Goal: Task Accomplishment & Management: Complete application form

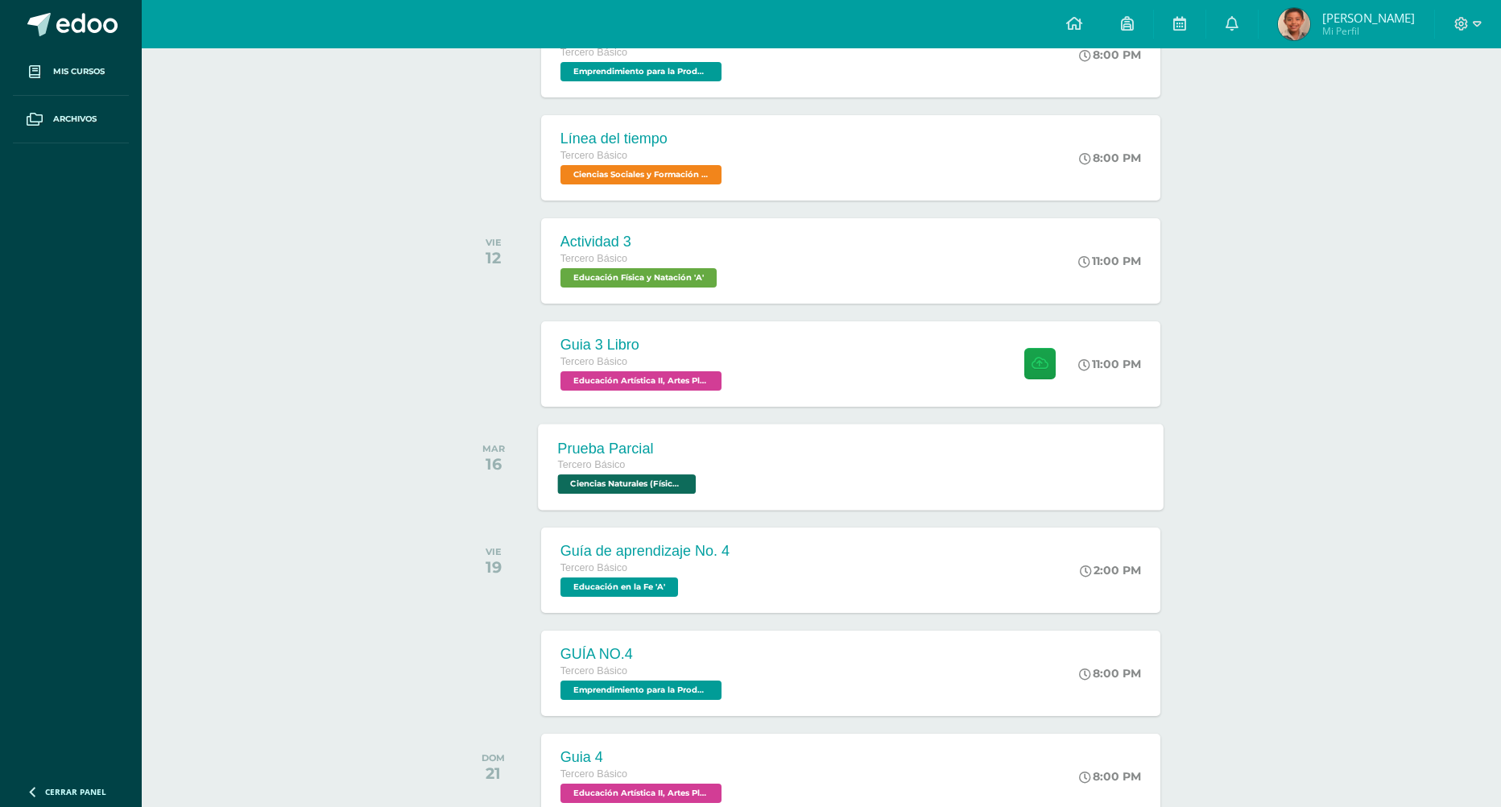
scroll to position [857, 0]
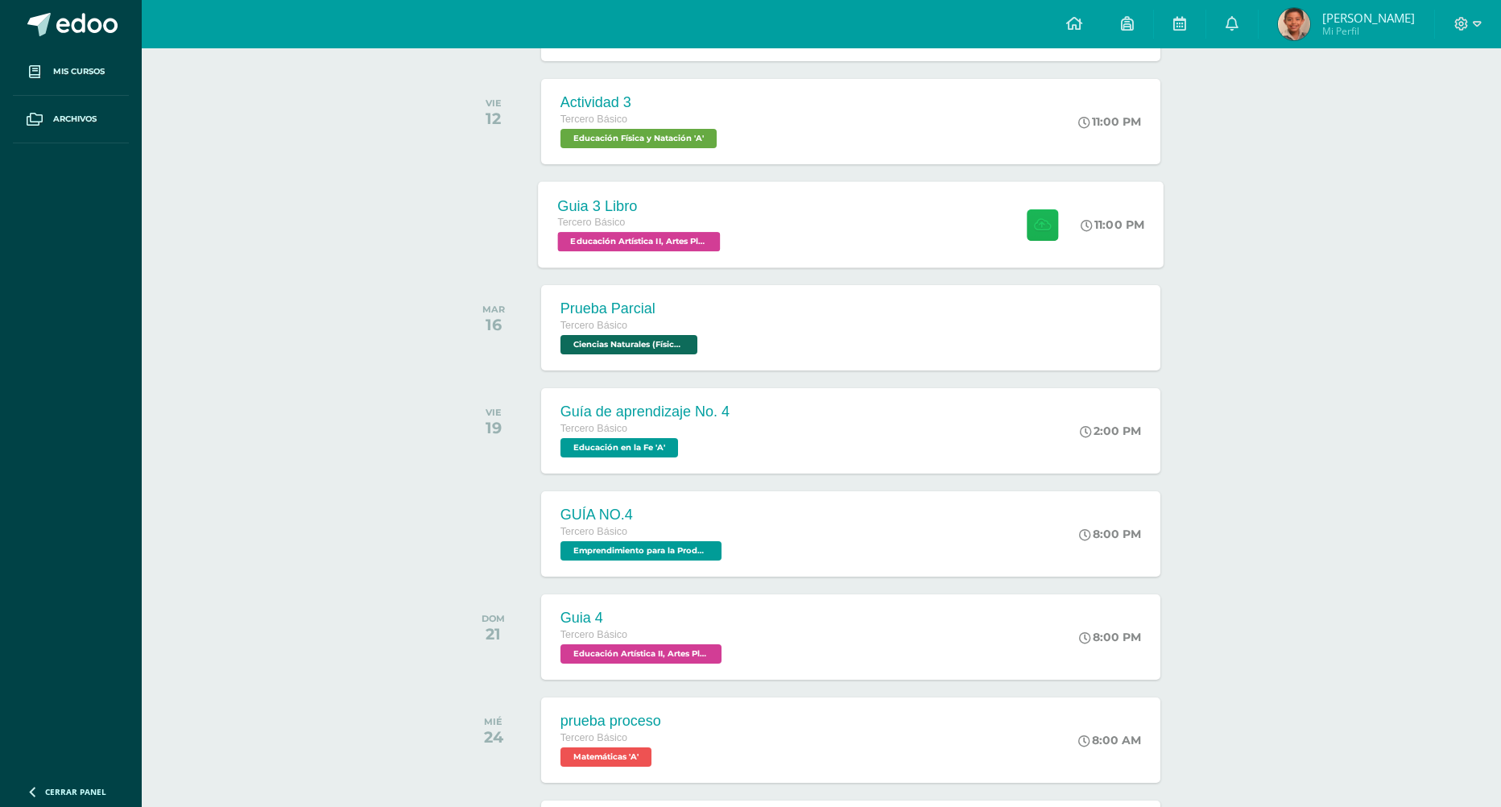
click at [1047, 225] on button at bounding box center [1042, 224] width 31 height 31
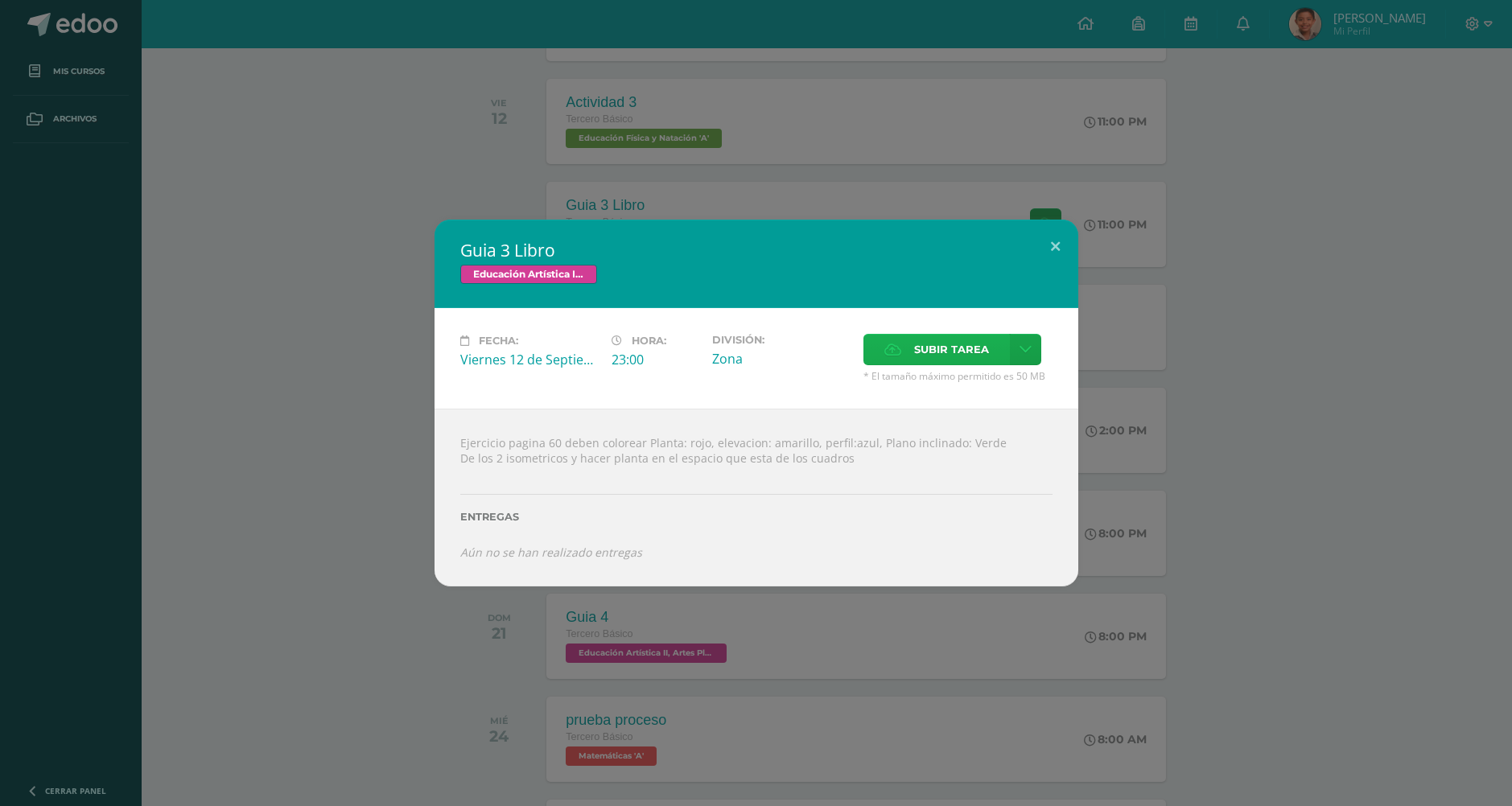
click at [893, 337] on label "Subir tarea" at bounding box center [936, 349] width 147 height 31
click at [0, 0] on input "Subir tarea" at bounding box center [0, 0] width 0 height 0
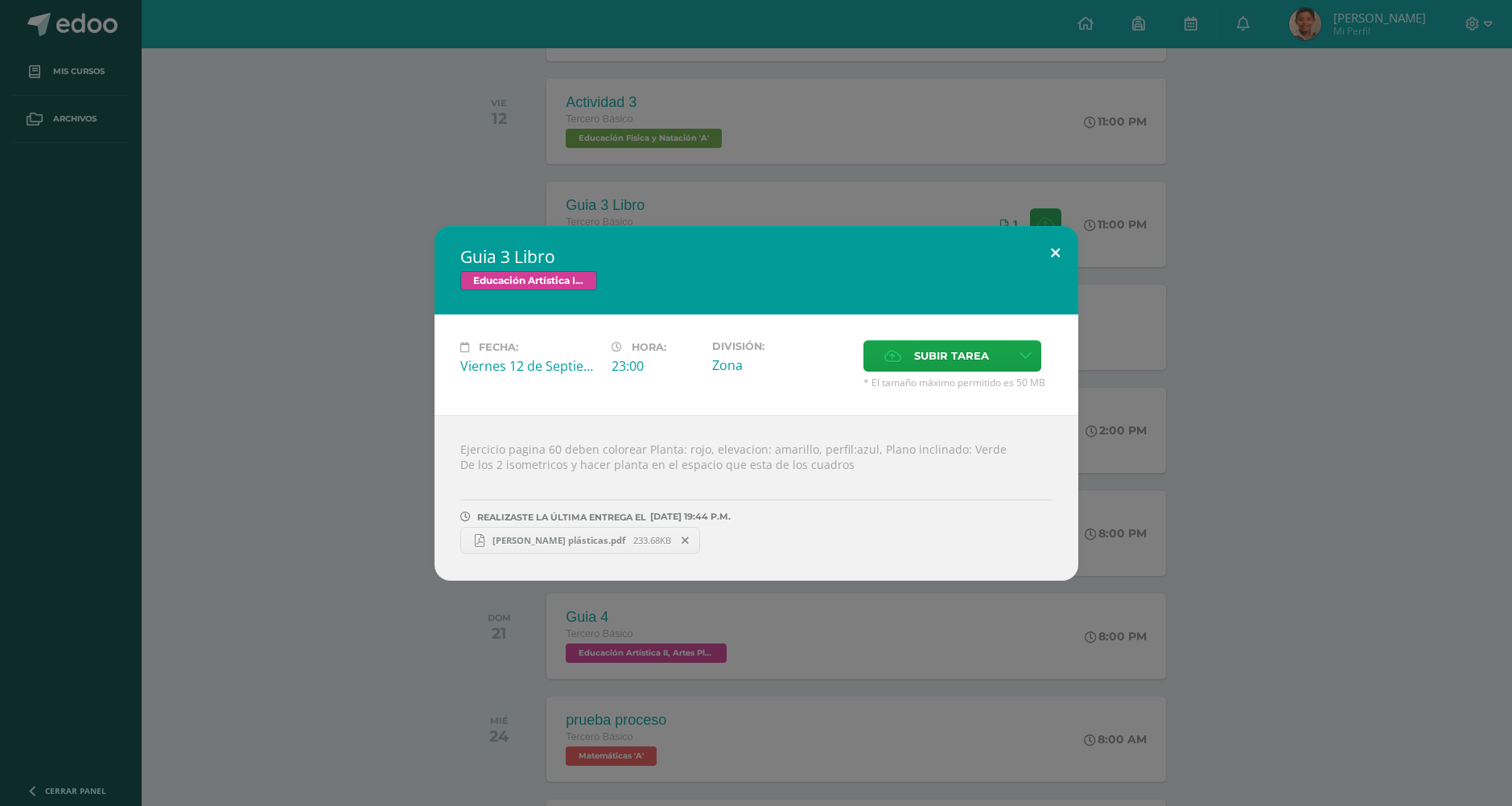
click at [1051, 250] on button at bounding box center [1055, 253] width 46 height 55
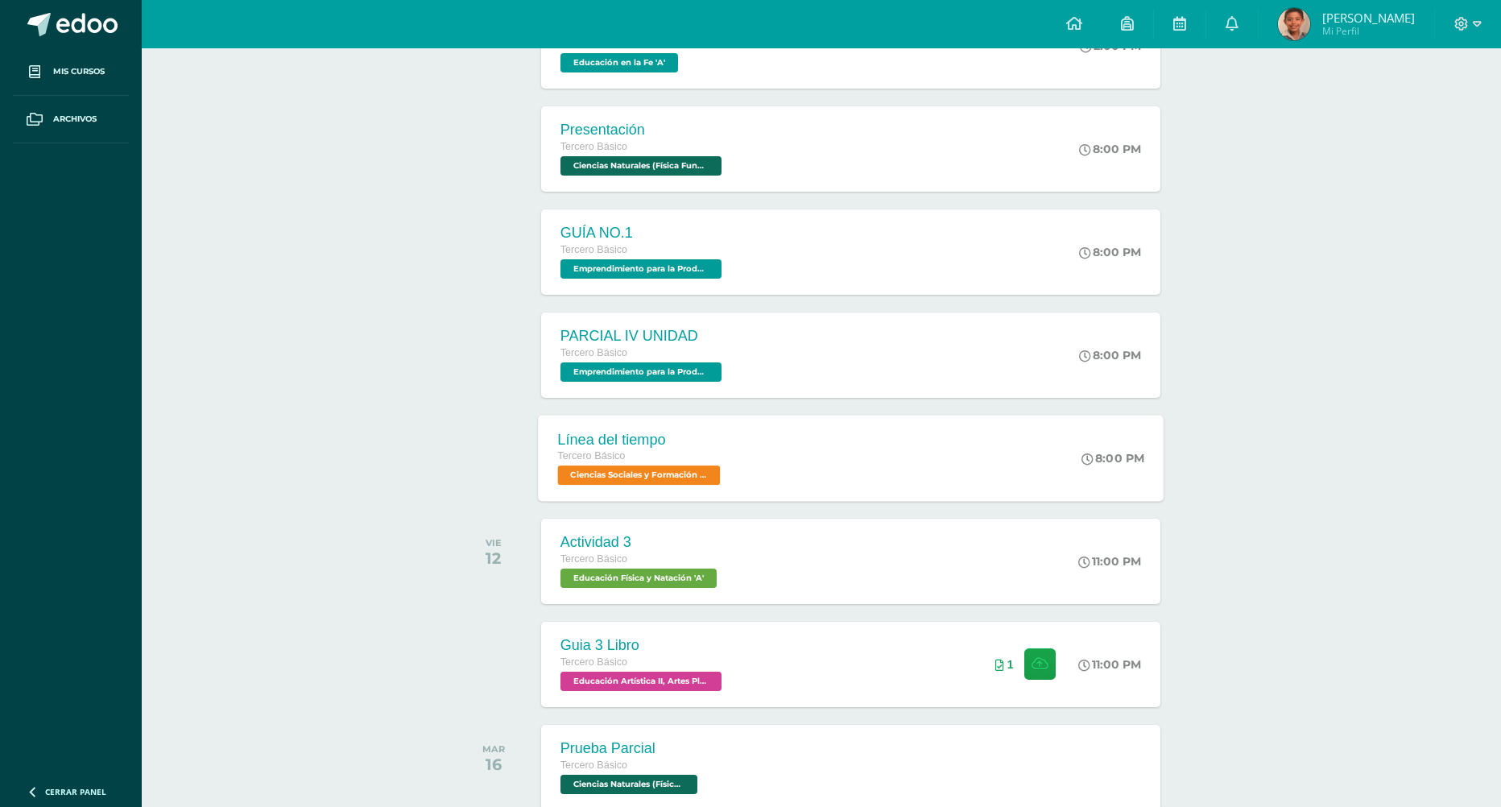
scroll to position [455, 0]
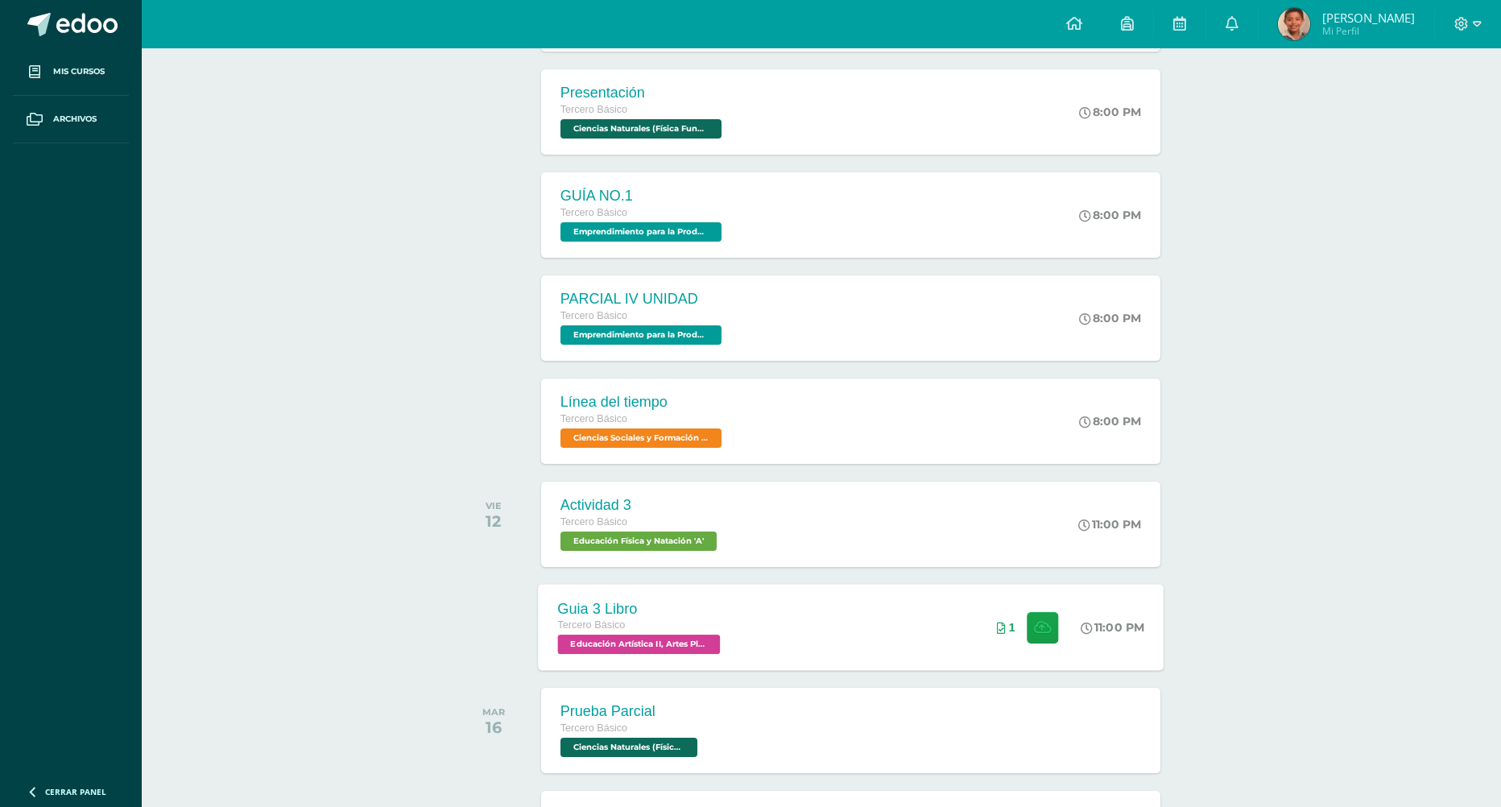
click at [871, 618] on div "Guia 3 Libro Tercero Básico Educación Artística II, Artes Plásticas 'A' 11:00 P…" at bounding box center [851, 627] width 626 height 86
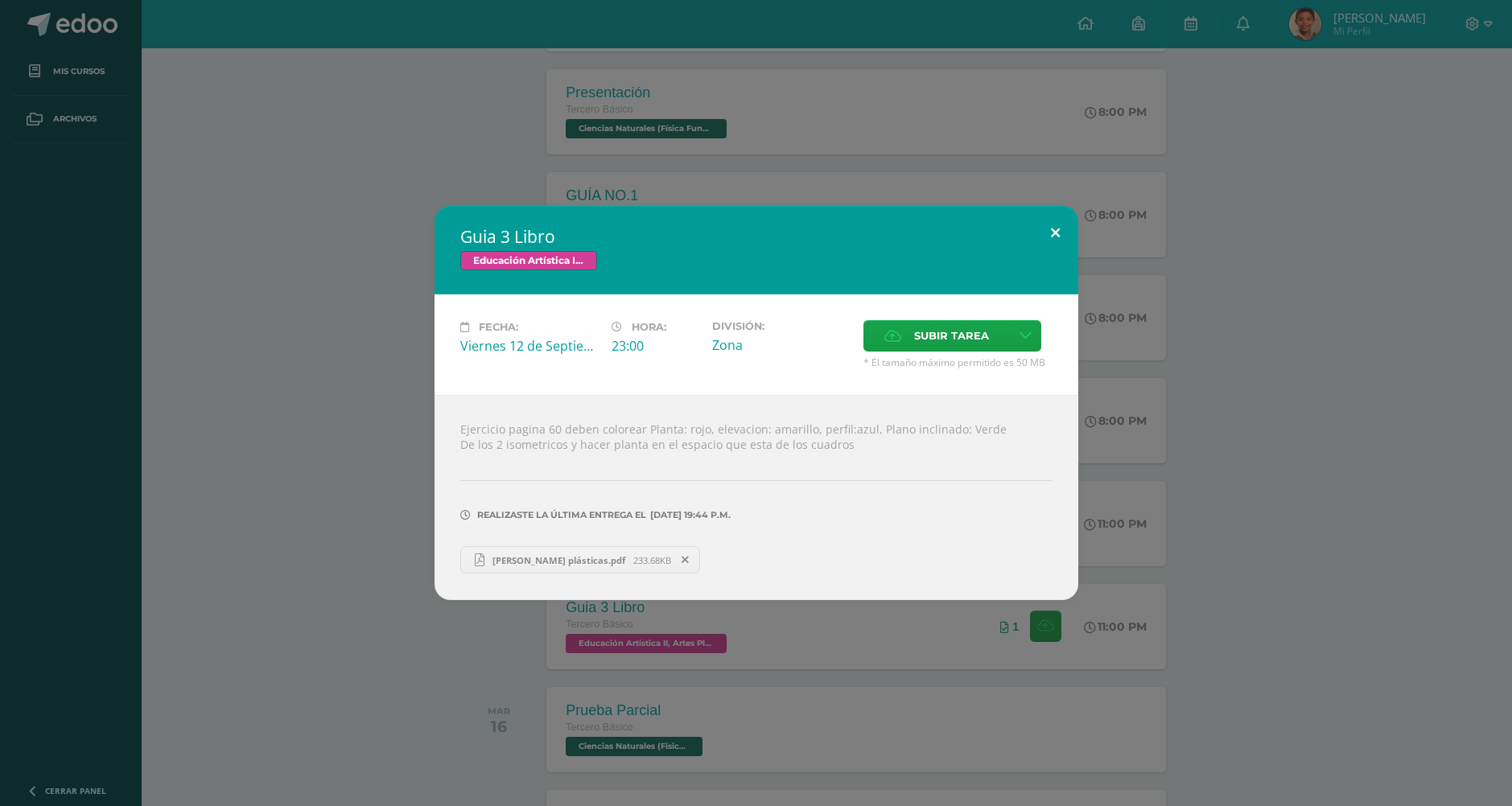
click at [1053, 230] on button at bounding box center [1055, 233] width 46 height 55
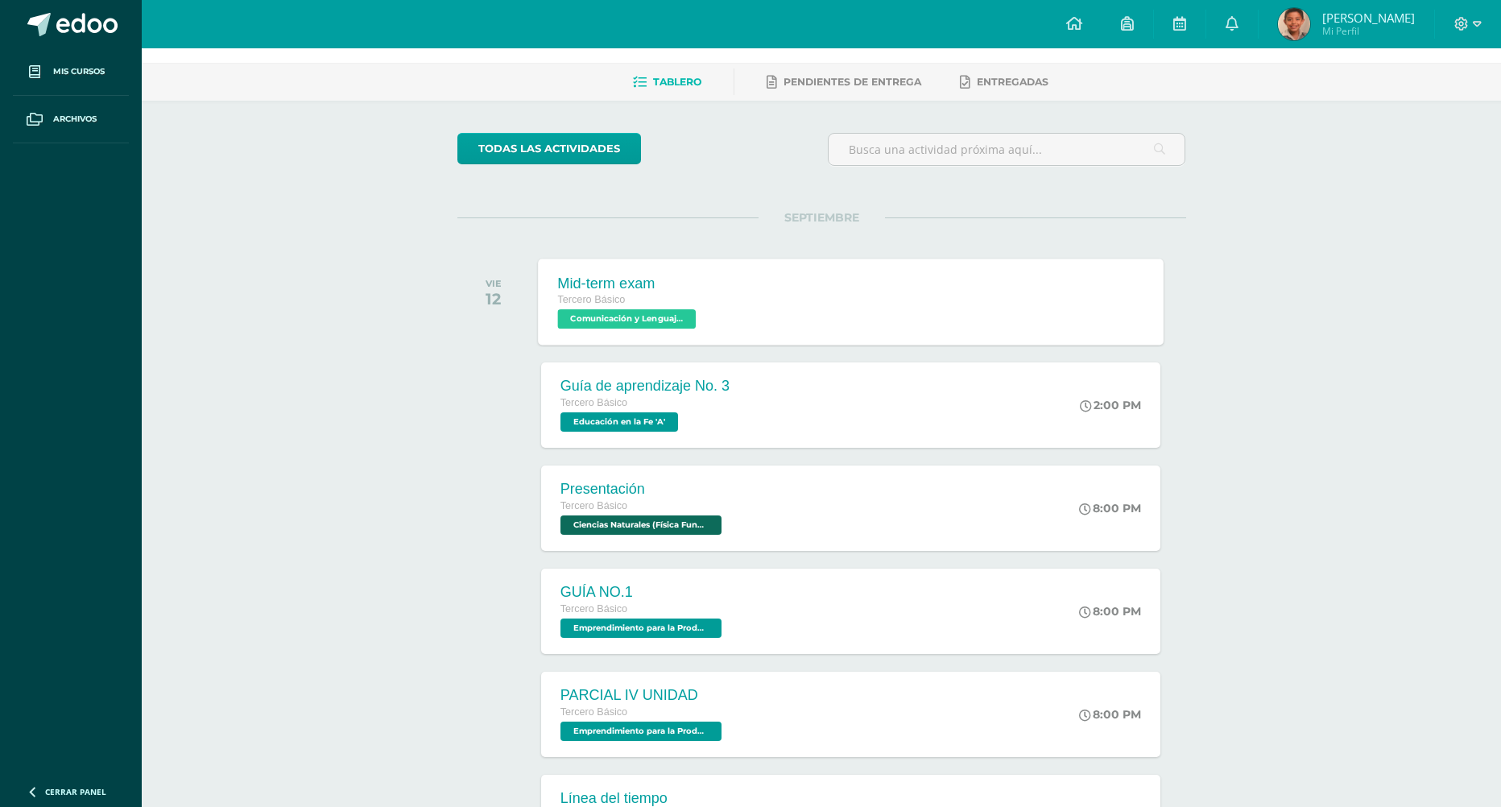
scroll to position [0, 0]
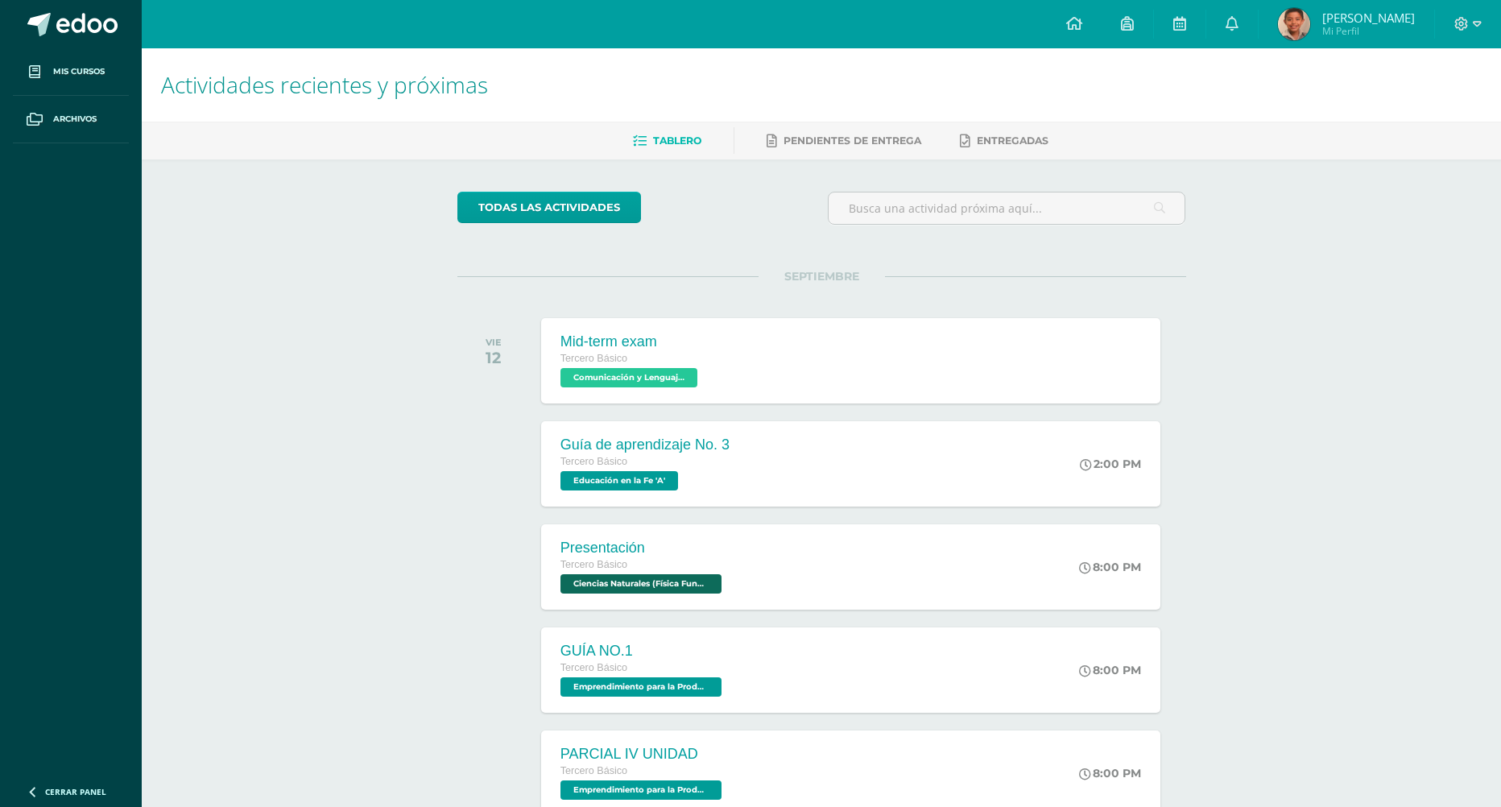
click at [1033, 229] on div at bounding box center [1006, 215] width 371 height 46
click at [1022, 205] on input "text" at bounding box center [1006, 207] width 357 height 31
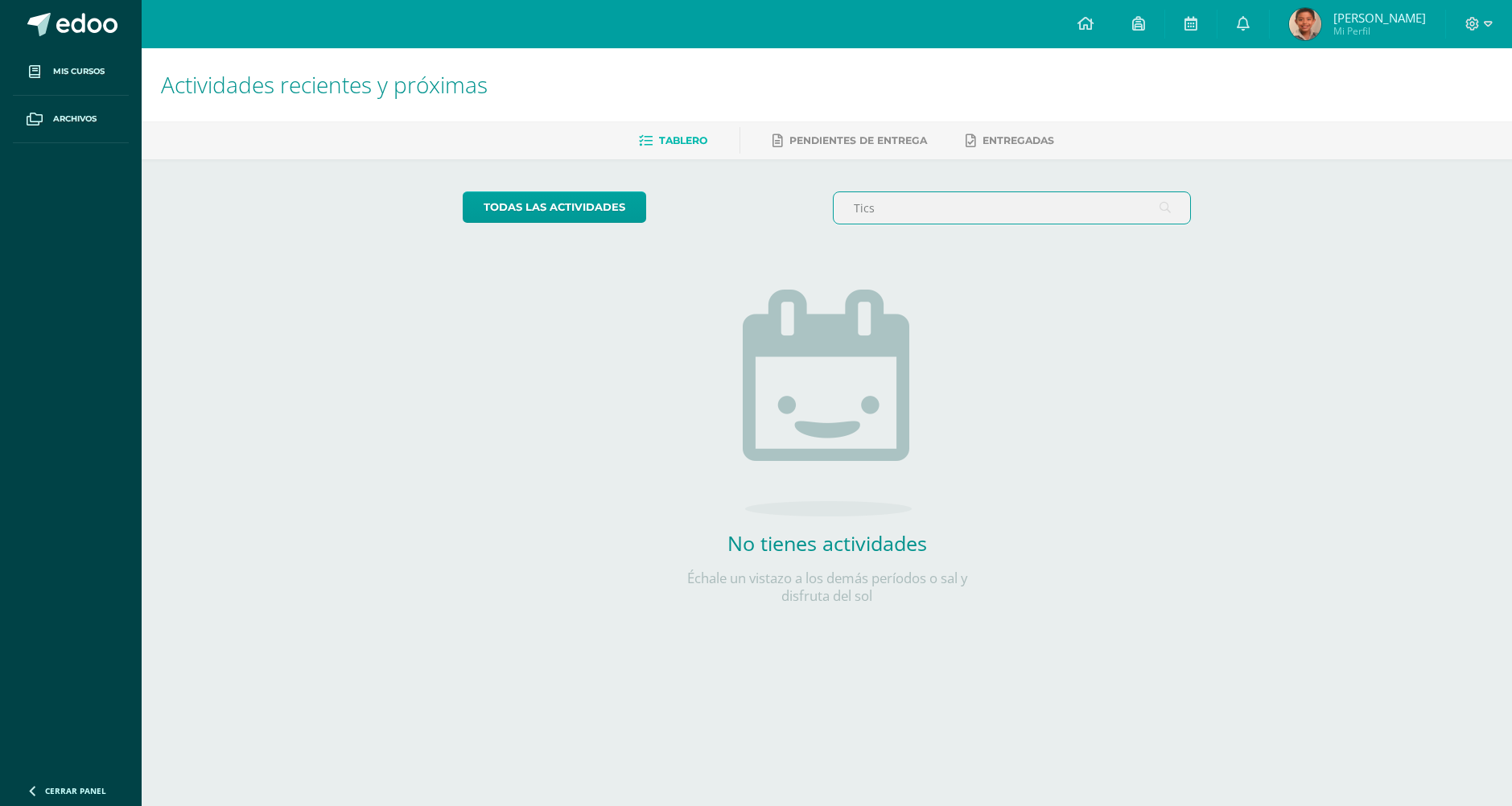
drag, startPoint x: 829, startPoint y: 231, endPoint x: 689, endPoint y: 244, distance: 140.6
click at [689, 244] on div "todas las Actividades Tics No tienes actividades Échale un vistazo a los demás …" at bounding box center [826, 407] width 792 height 497
type input "t"
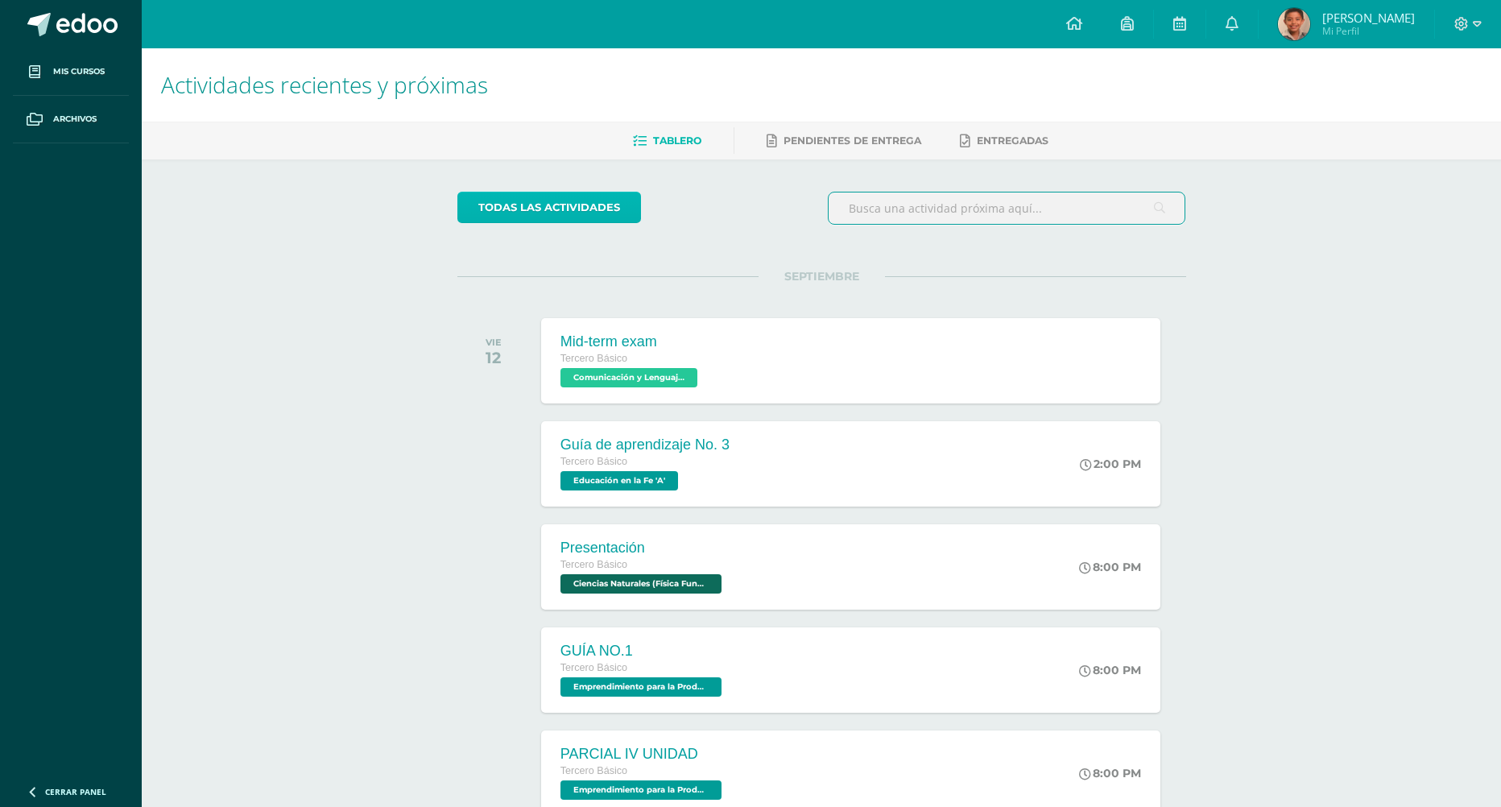
click at [578, 217] on link "todas las Actividades" at bounding box center [549, 207] width 184 height 31
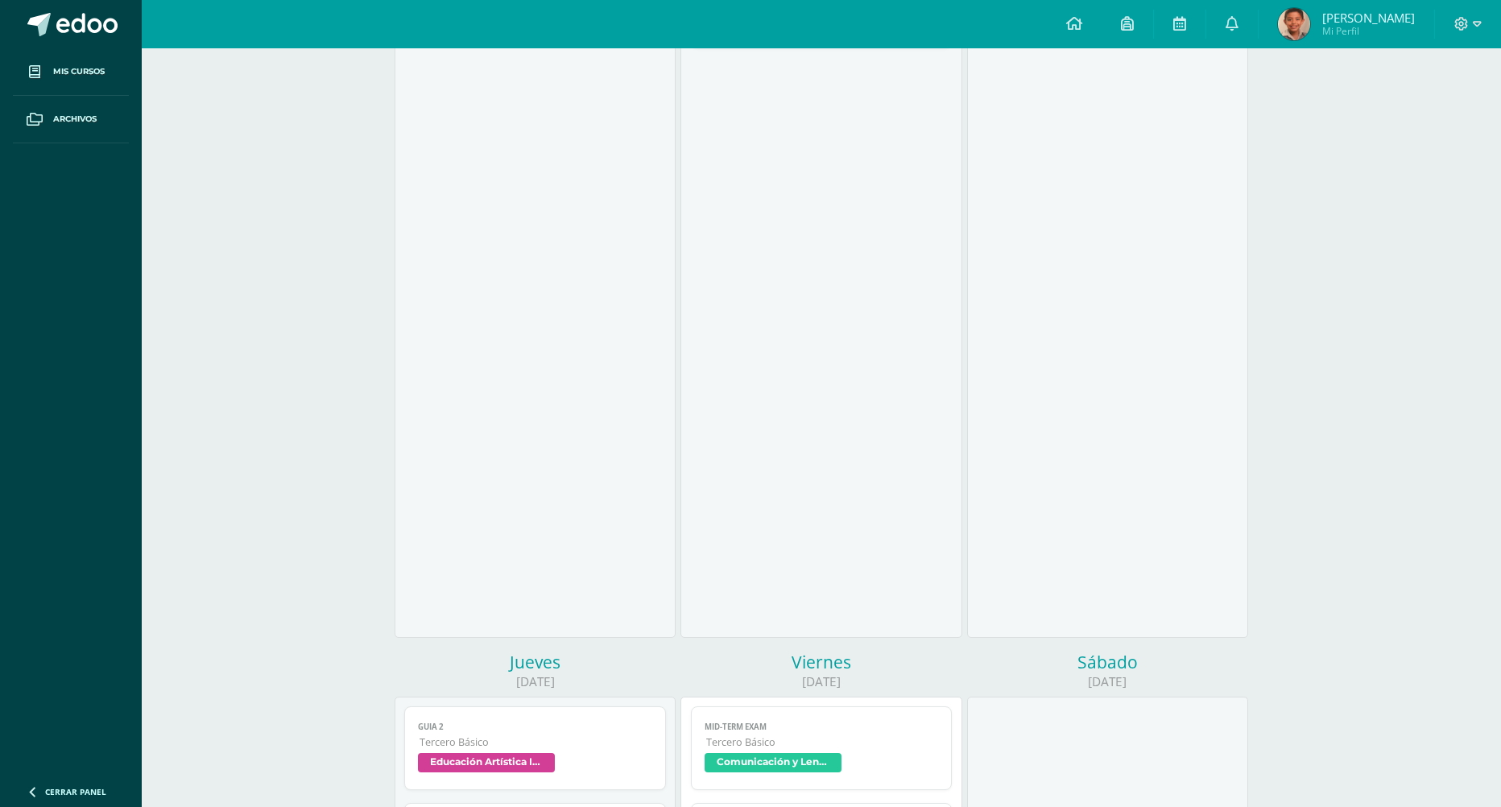
scroll to position [161, 0]
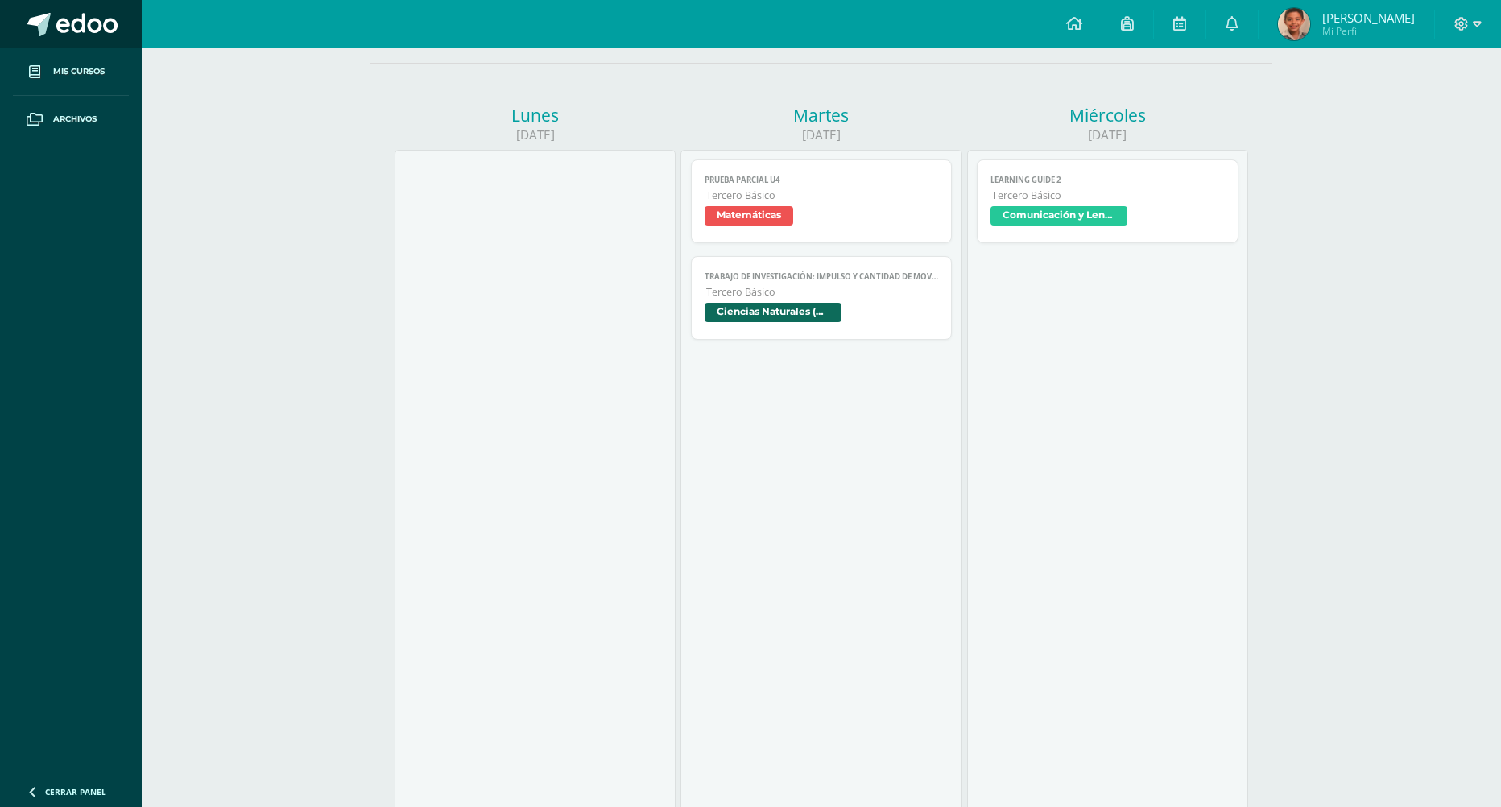
click at [97, 1] on link at bounding box center [71, 24] width 142 height 48
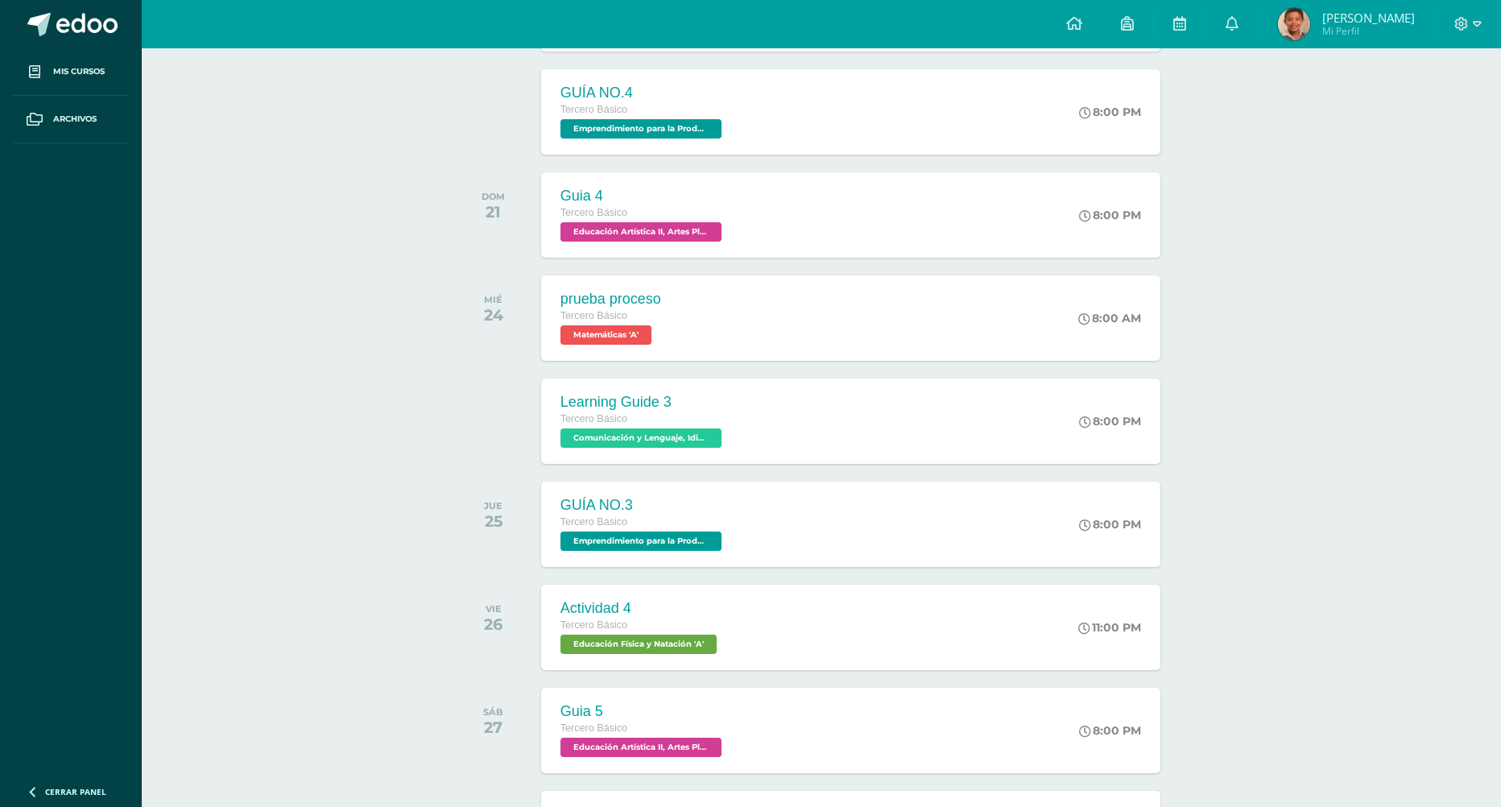
scroll to position [1238, 0]
